Goal: Transaction & Acquisition: Download file/media

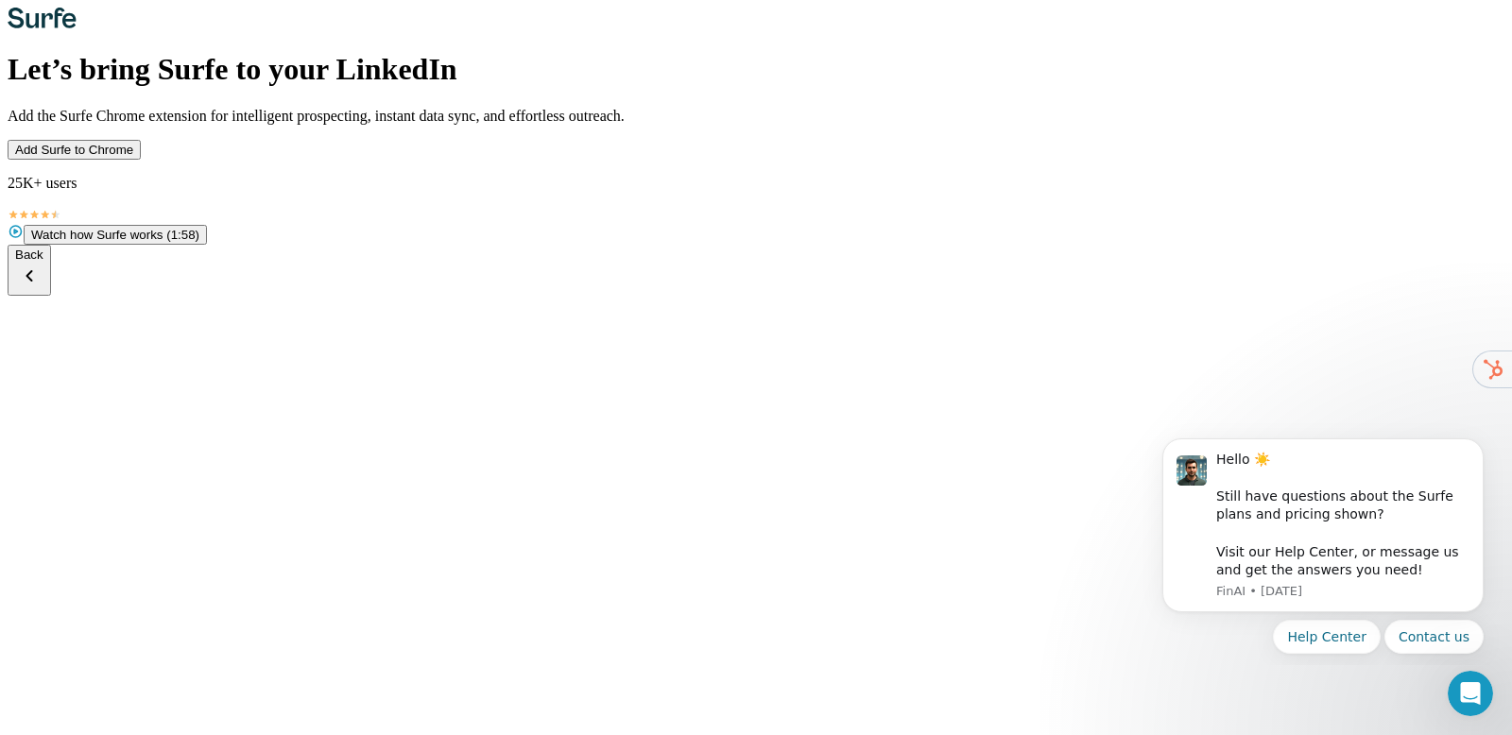
click at [133, 157] on span "Add Surfe to Chrome" at bounding box center [74, 150] width 118 height 14
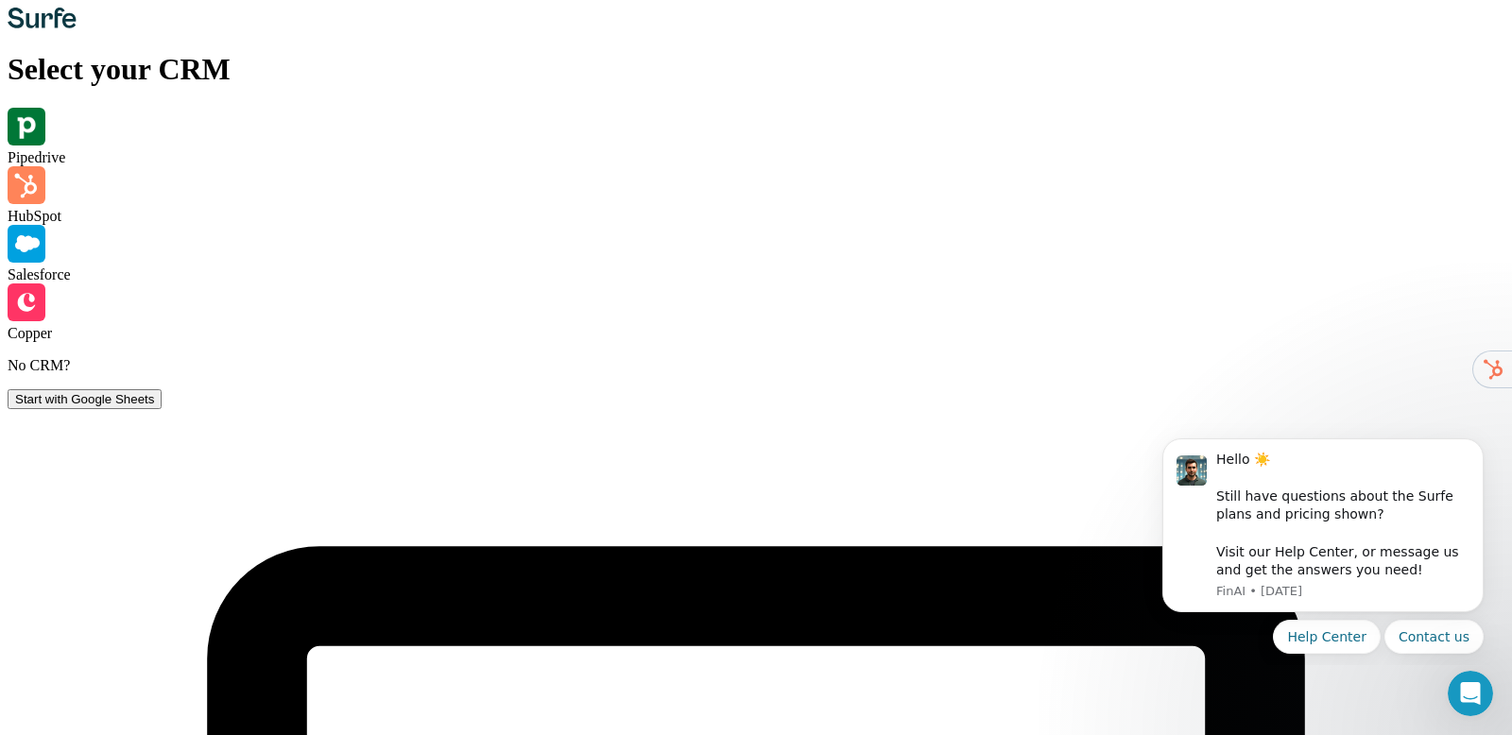
click at [518, 225] on div "HubSpot" at bounding box center [756, 195] width 1497 height 59
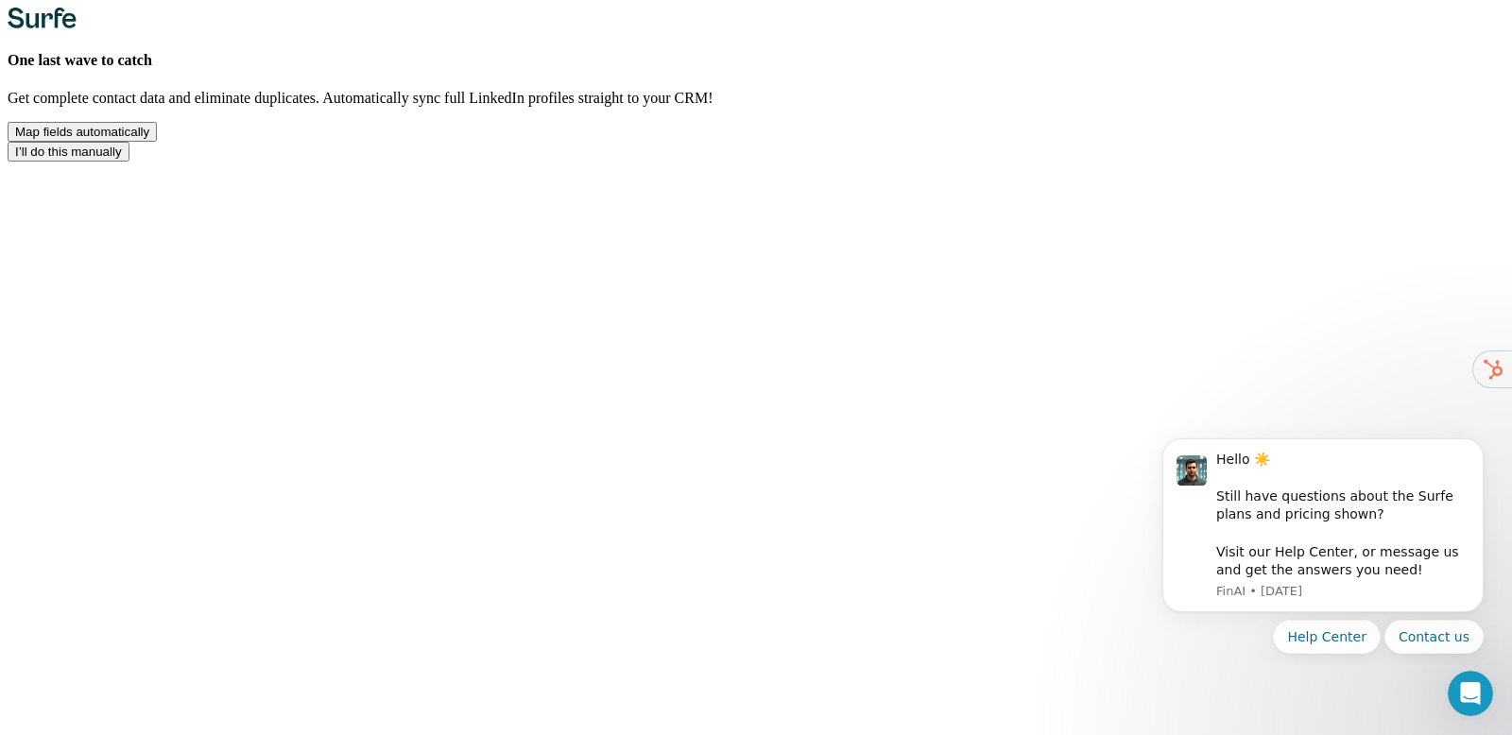
click at [122, 159] on span "I’ll do this manually" at bounding box center [68, 152] width 107 height 14
